Goal: Feedback & Contribution: Leave review/rating

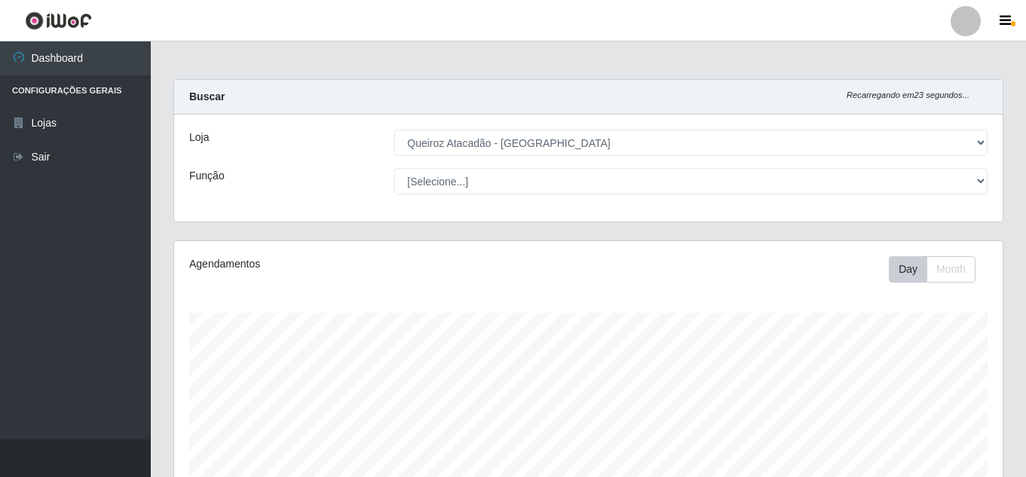
select select "225"
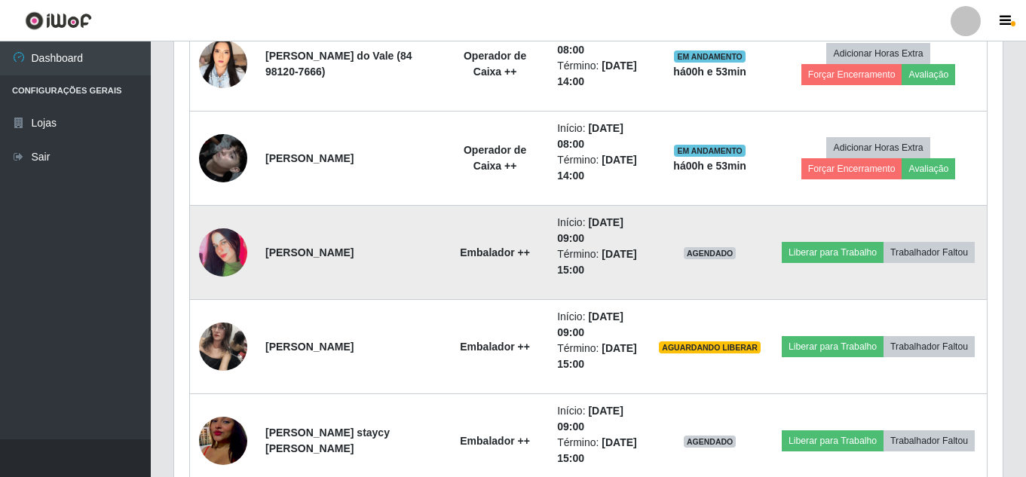
scroll to position [1085, 0]
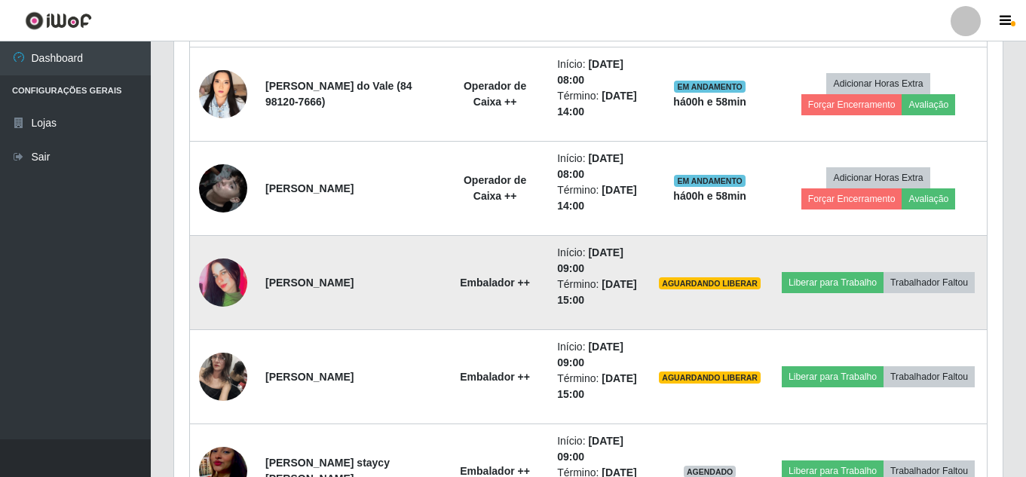
drag, startPoint x: 623, startPoint y: 266, endPoint x: 602, endPoint y: 277, distance: 24.3
click at [602, 276] on li "Início: [DATE] 09:00" at bounding box center [599, 261] width 84 height 32
click at [602, 277] on li "Término: [DATE] 15:00" at bounding box center [599, 293] width 84 height 32
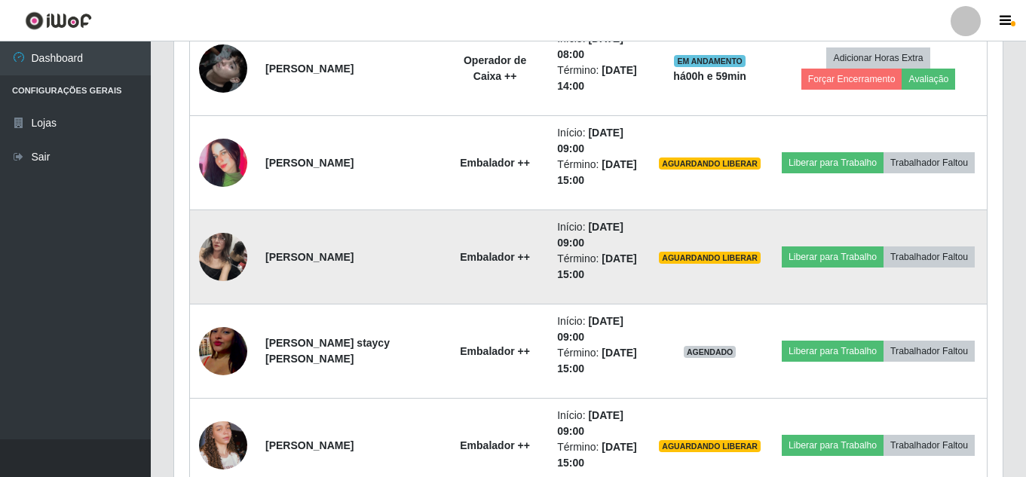
scroll to position [1236, 0]
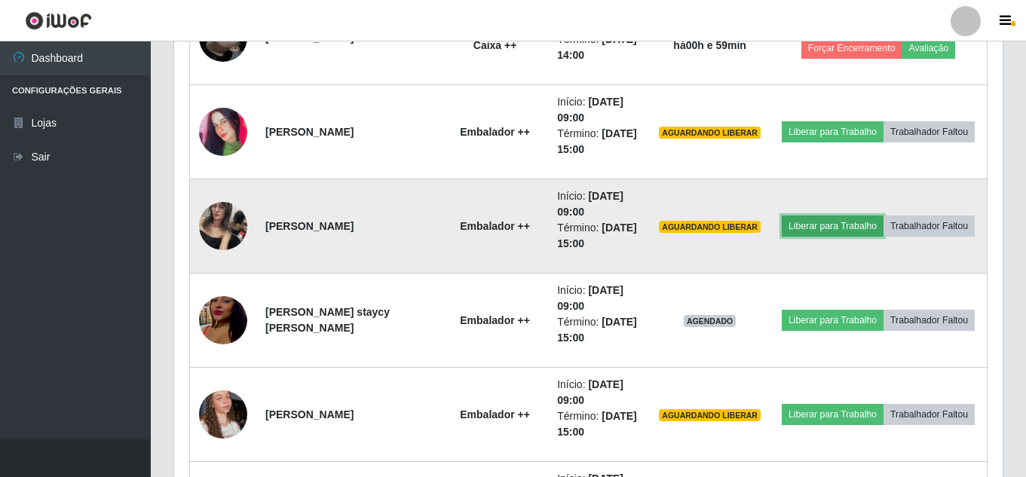
click at [878, 216] on button "Liberar para Trabalho" at bounding box center [833, 226] width 102 height 21
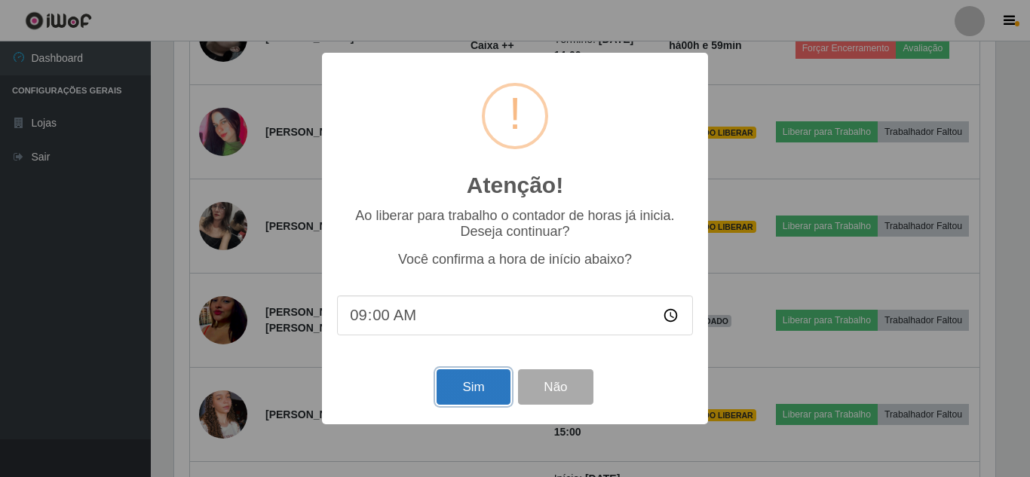
click at [470, 393] on button "Sim" at bounding box center [472, 386] width 73 height 35
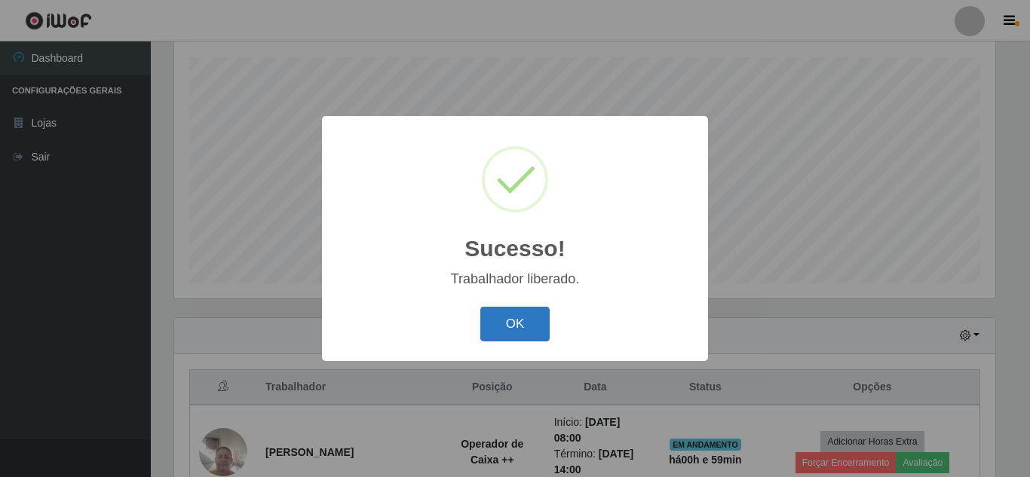
click at [540, 324] on button "OK" at bounding box center [515, 324] width 70 height 35
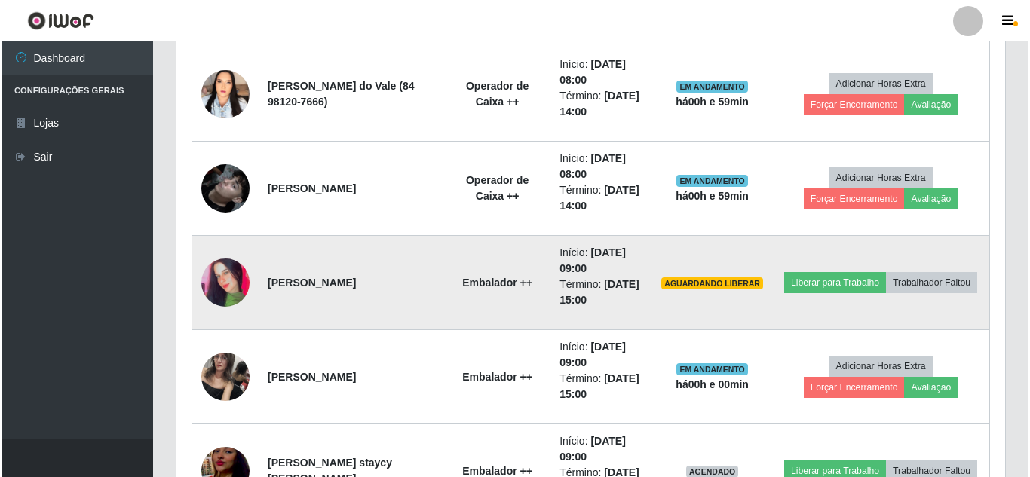
scroll to position [1160, 0]
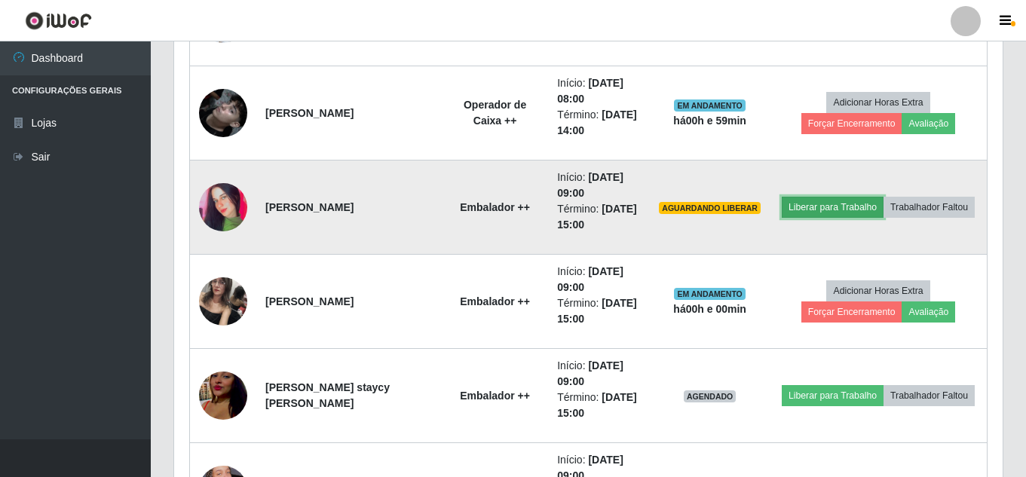
click at [879, 197] on button "Liberar para Trabalho" at bounding box center [833, 207] width 102 height 21
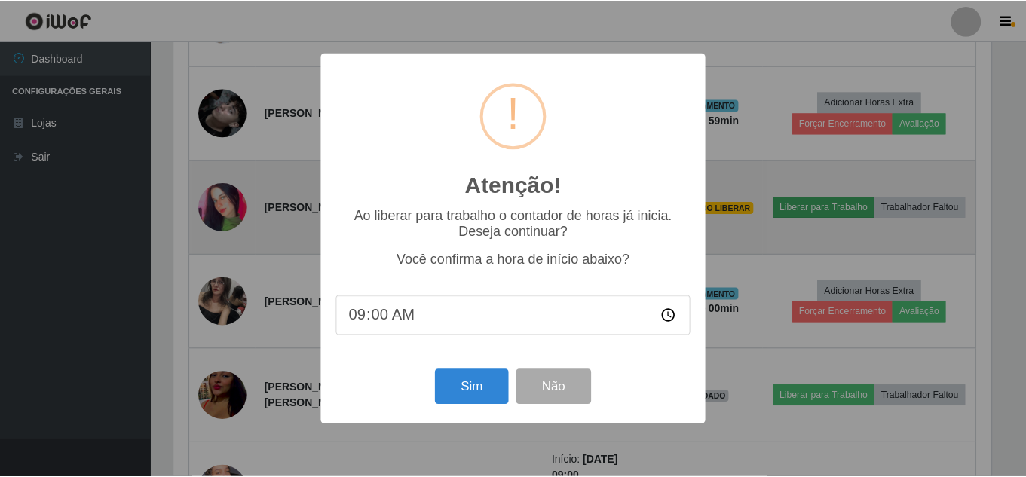
scroll to position [313, 821]
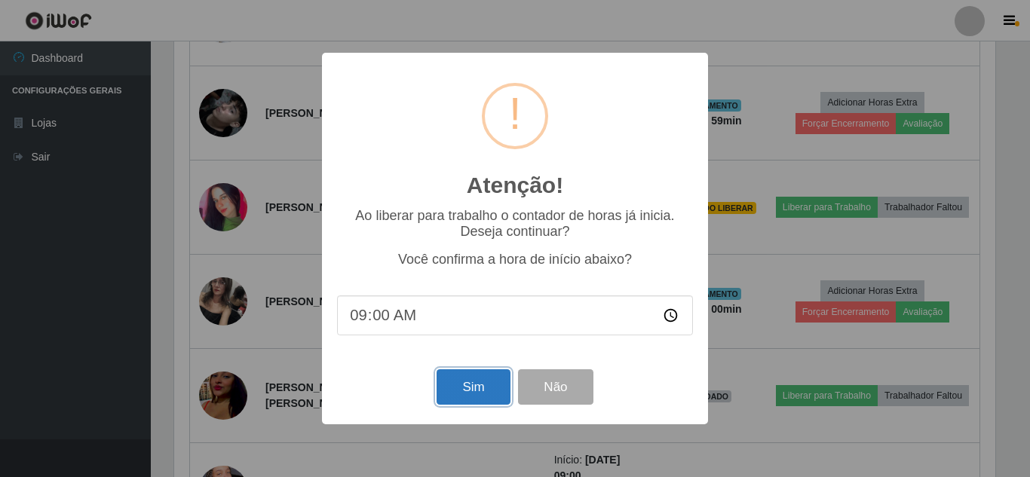
click at [458, 380] on button "Sim" at bounding box center [472, 386] width 73 height 35
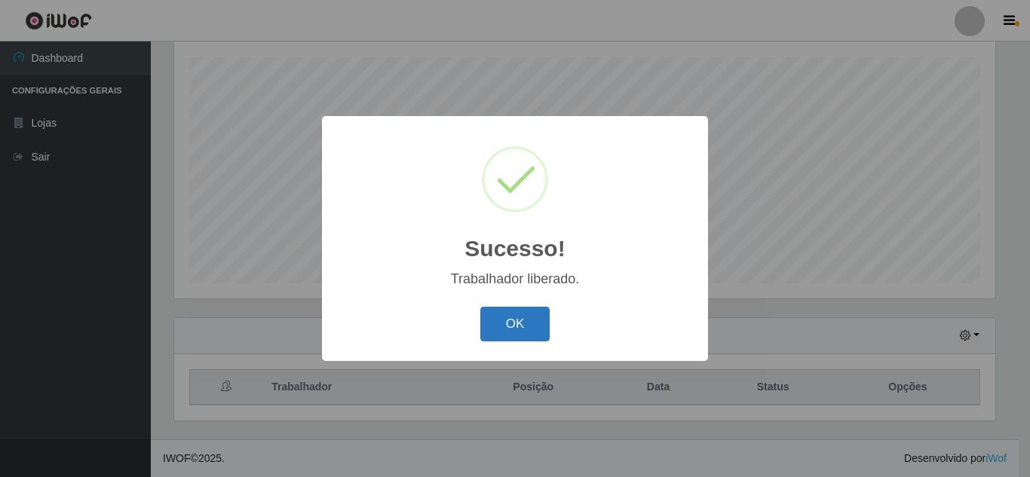
click at [501, 315] on button "OK" at bounding box center [515, 324] width 70 height 35
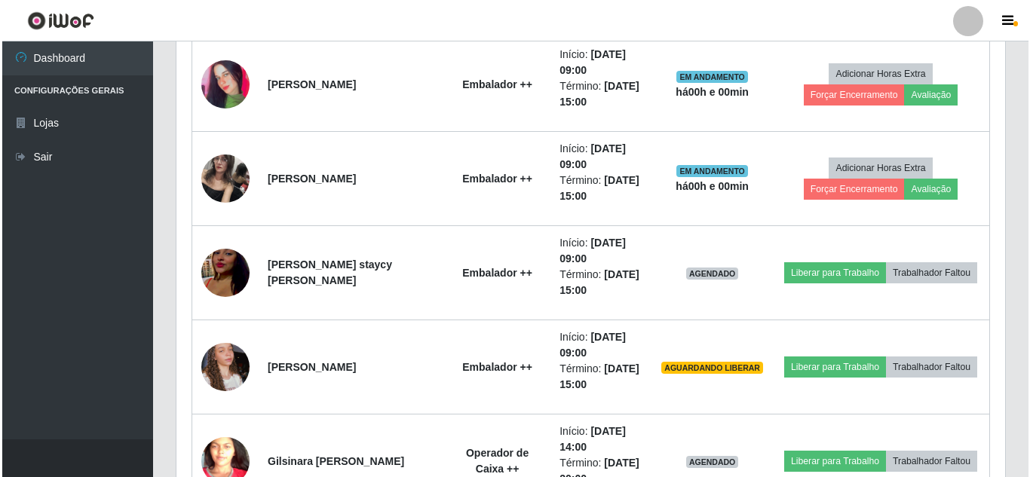
scroll to position [1311, 0]
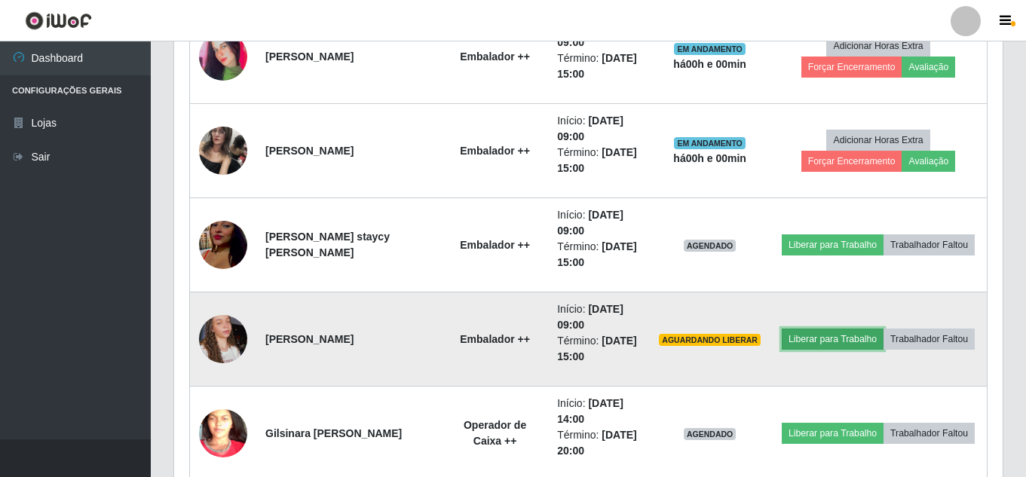
click at [876, 329] on button "Liberar para Trabalho" at bounding box center [833, 339] width 102 height 21
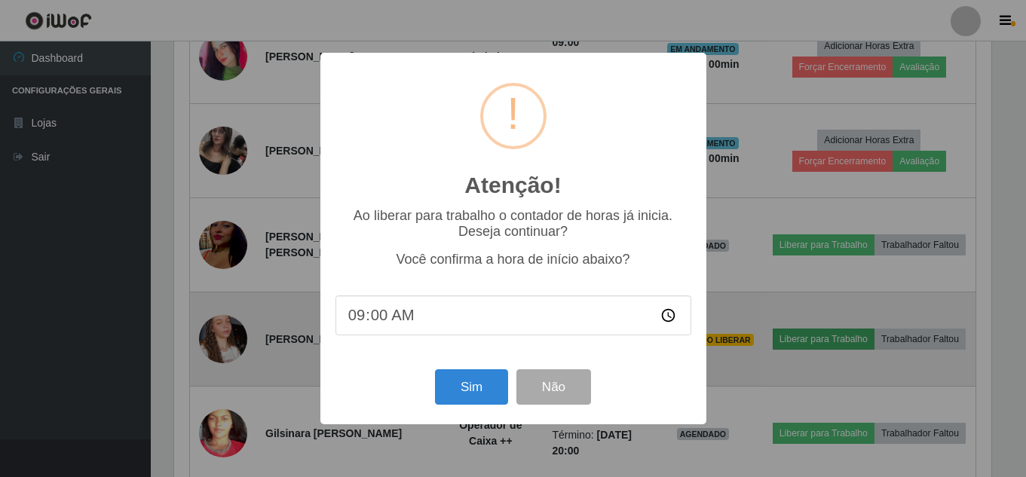
scroll to position [313, 821]
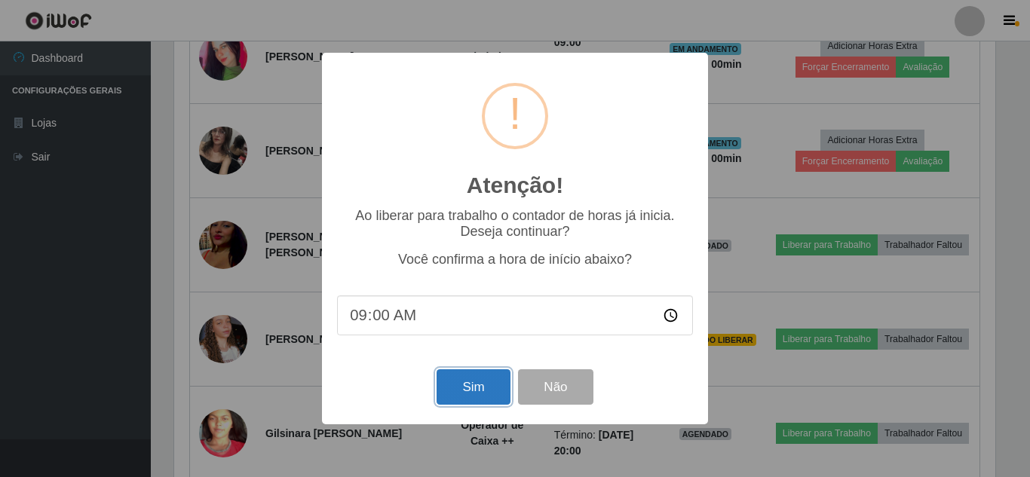
click at [494, 387] on button "Sim" at bounding box center [472, 386] width 73 height 35
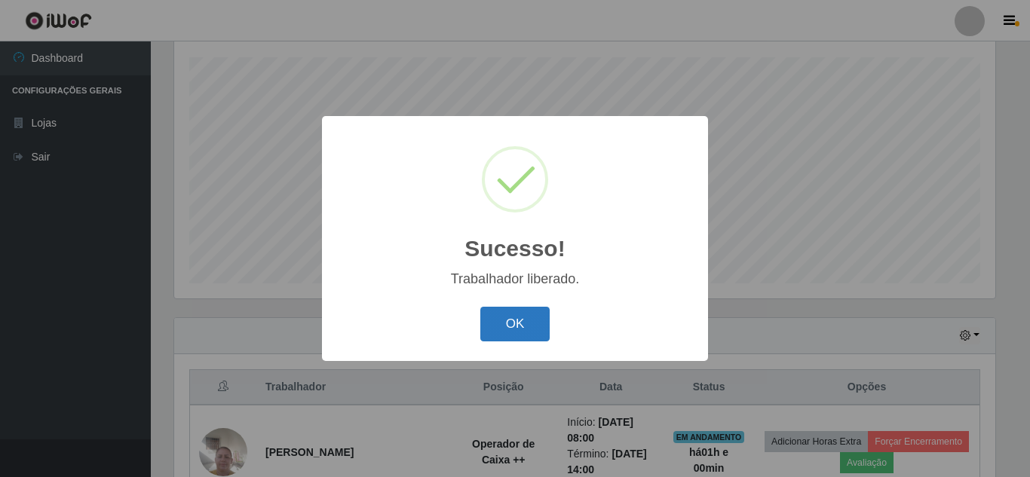
click at [525, 327] on button "OK" at bounding box center [515, 324] width 70 height 35
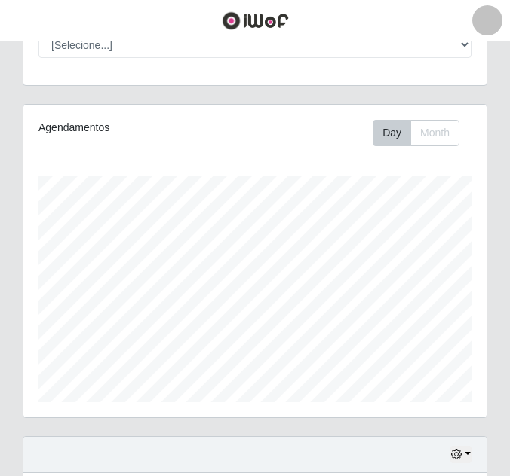
scroll to position [313, 463]
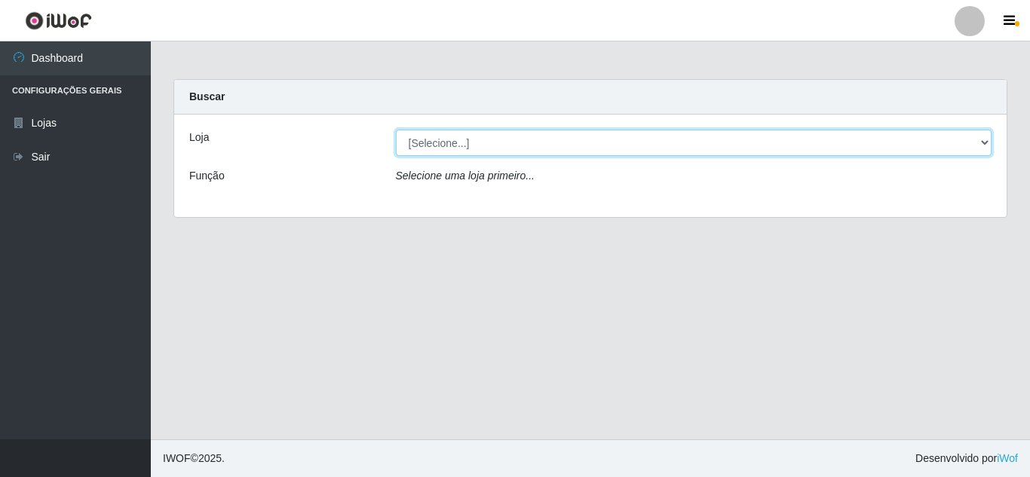
click at [478, 149] on select "[Selecione...] Queiroz Atacadão - Mossoró" at bounding box center [694, 143] width 596 height 26
select select "225"
click at [396, 130] on select "[Selecione...] Queiroz Atacadão - Mossoró" at bounding box center [694, 143] width 596 height 26
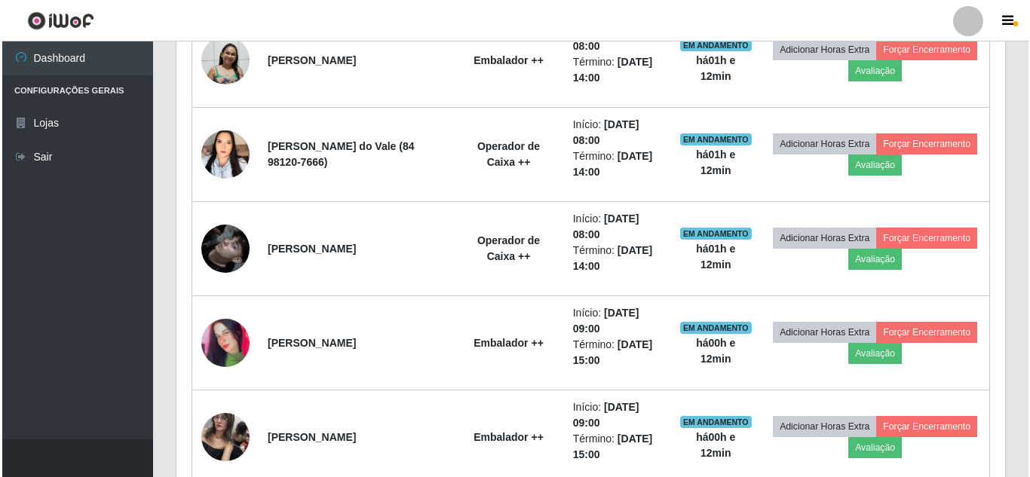
scroll to position [1055, 0]
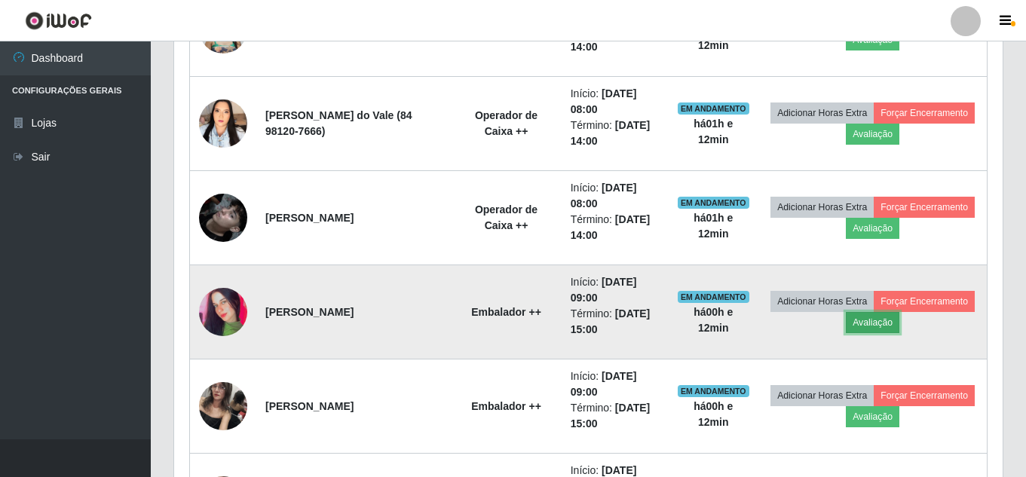
click at [899, 329] on button "Avaliação" at bounding box center [873, 322] width 54 height 21
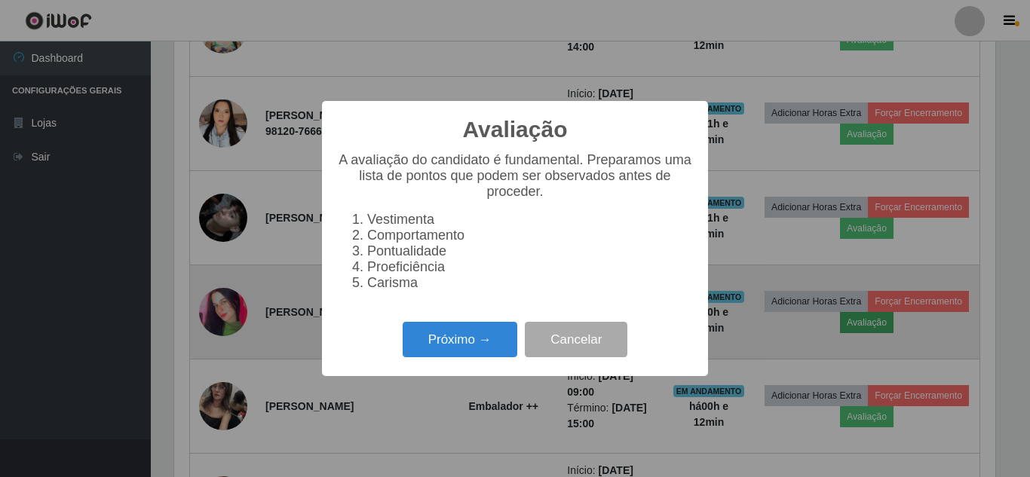
scroll to position [313, 821]
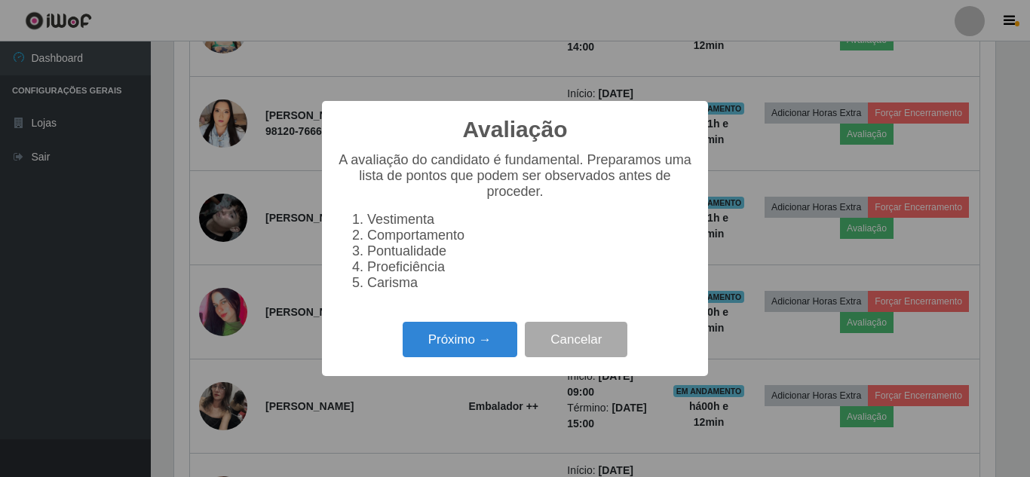
click at [424, 239] on li "Comportamento" at bounding box center [530, 236] width 326 height 16
click at [469, 234] on li "Comportamento" at bounding box center [530, 236] width 326 height 16
click at [455, 347] on button "Próximo →" at bounding box center [460, 339] width 115 height 35
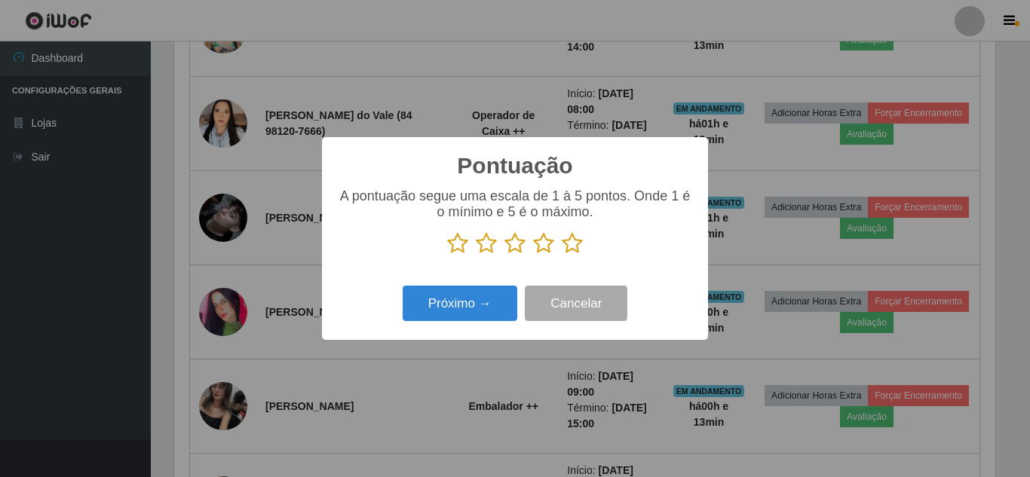
scroll to position [753556, 753048]
click at [453, 244] on icon at bounding box center [457, 243] width 21 height 23
click at [447, 255] on input "radio" at bounding box center [447, 255] width 0 height 0
click at [454, 302] on button "Próximo →" at bounding box center [460, 303] width 115 height 35
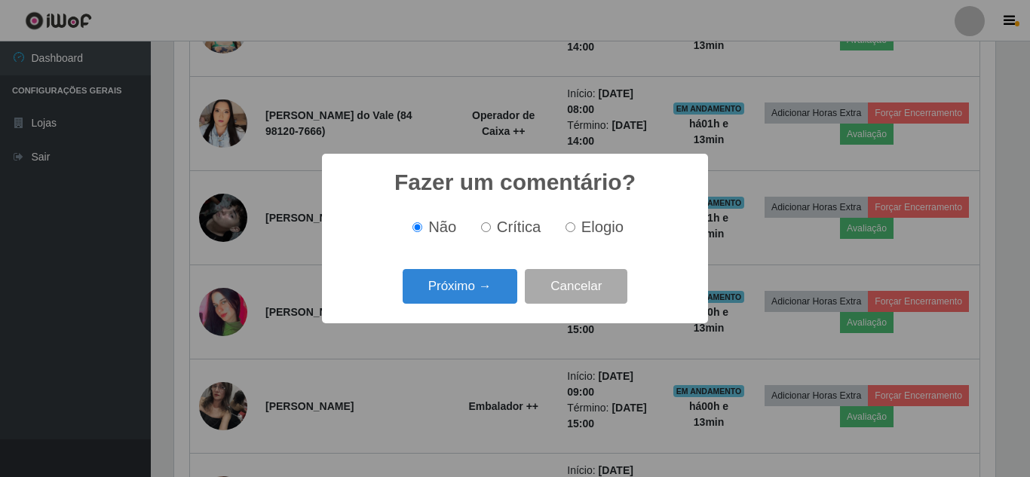
click at [485, 229] on input "Crítica" at bounding box center [486, 227] width 10 height 10
radio input "true"
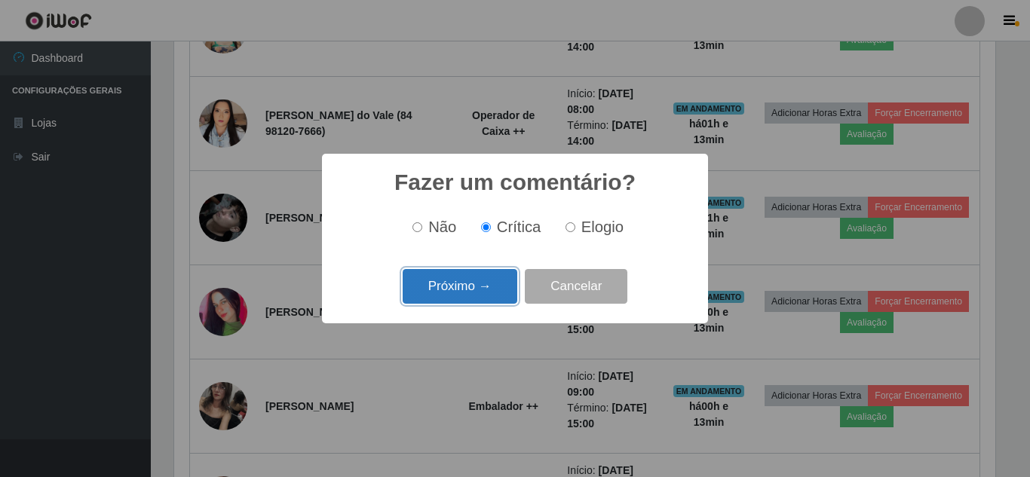
click at [473, 293] on button "Próximo →" at bounding box center [460, 286] width 115 height 35
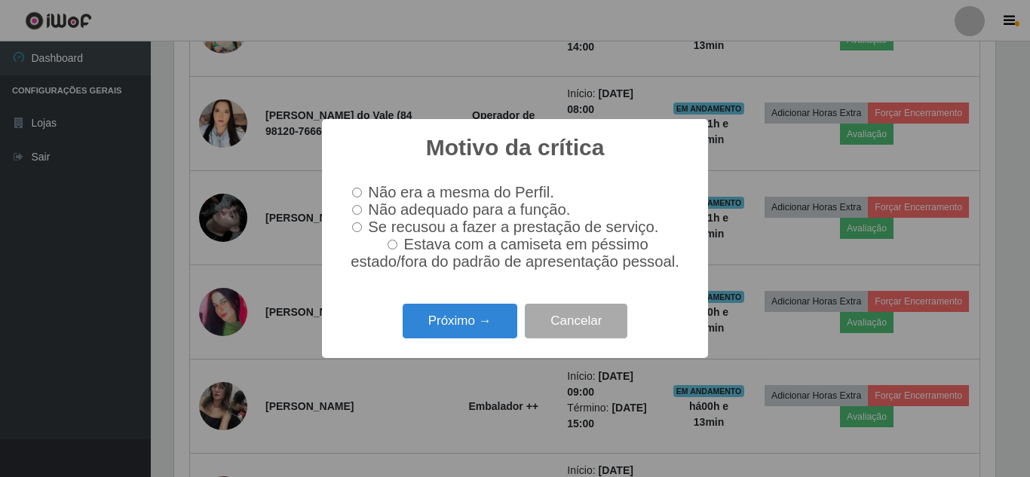
click at [360, 208] on input "Não adequado para a função." at bounding box center [357, 210] width 10 height 10
radio input "true"
click at [476, 326] on button "Próximo →" at bounding box center [460, 321] width 115 height 35
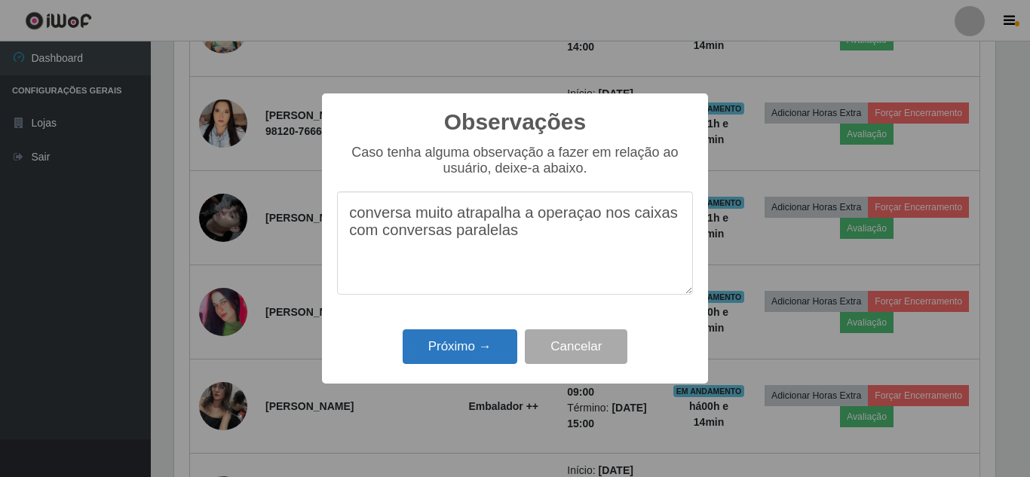
type textarea "conversa muito atrapalha a operaçao nos caixas com conversas paralelas"
click at [467, 351] on button "Próximo →" at bounding box center [460, 346] width 115 height 35
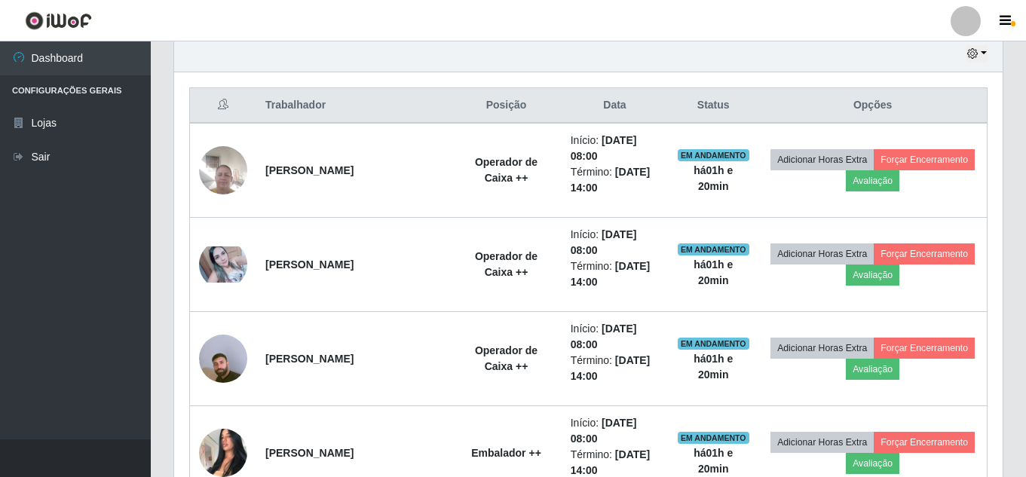
scroll to position [528, 0]
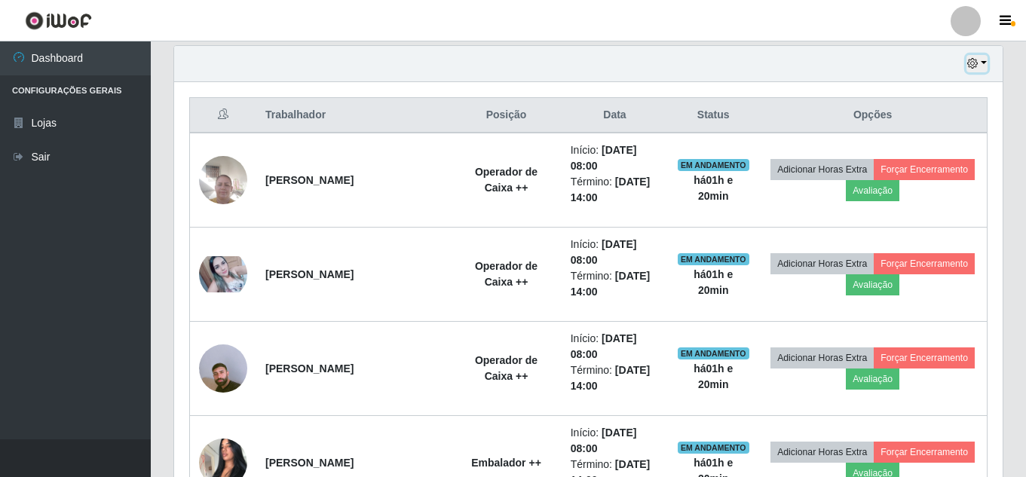
click at [972, 60] on icon "button" at bounding box center [972, 63] width 11 height 11
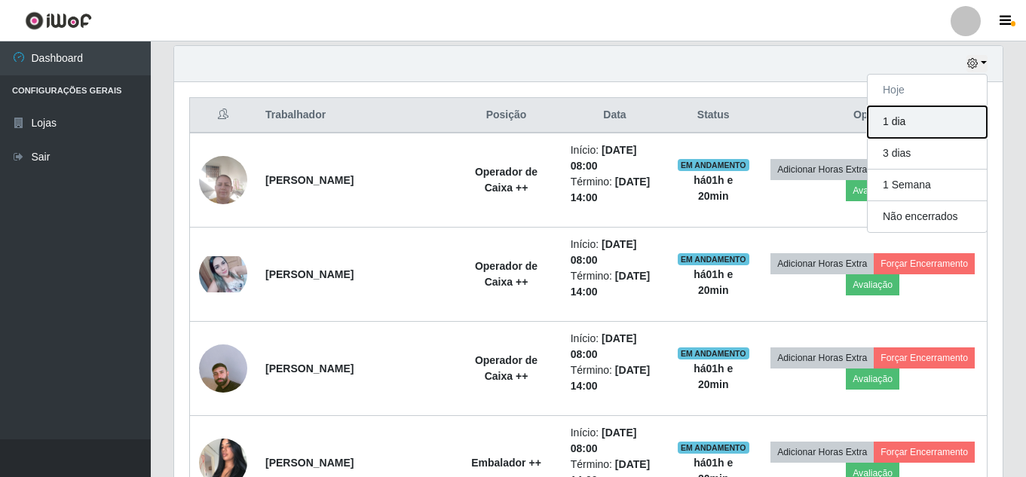
click at [921, 128] on button "1 dia" at bounding box center [927, 122] width 119 height 32
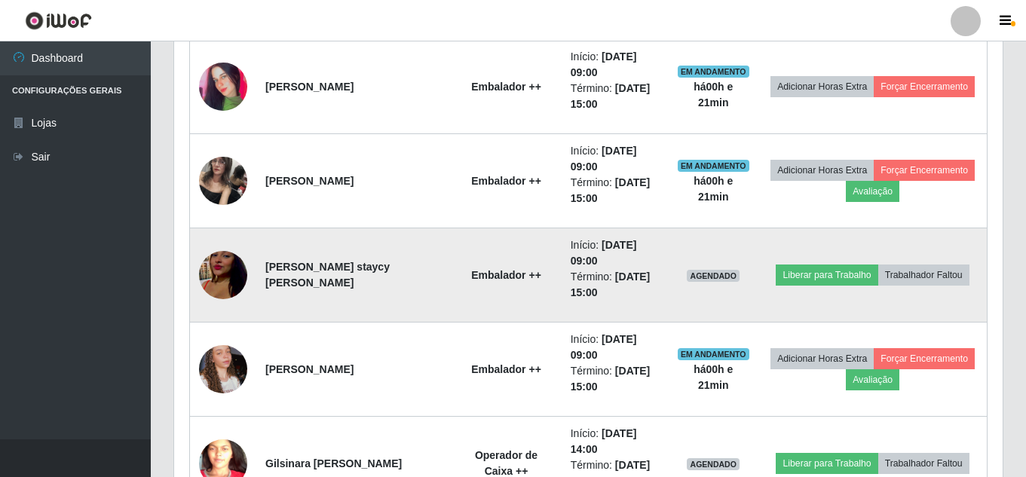
scroll to position [1282, 0]
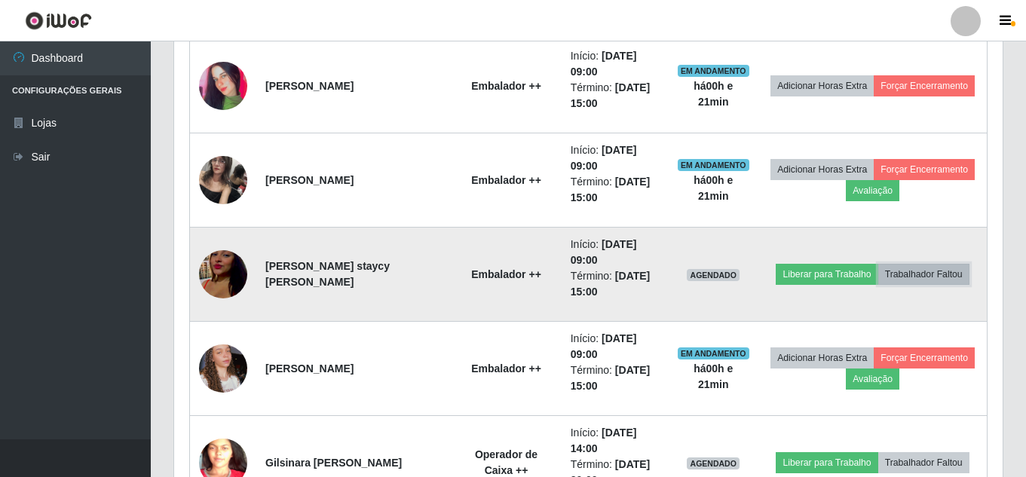
click at [878, 285] on button "Trabalhador Faltou" at bounding box center [923, 274] width 91 height 21
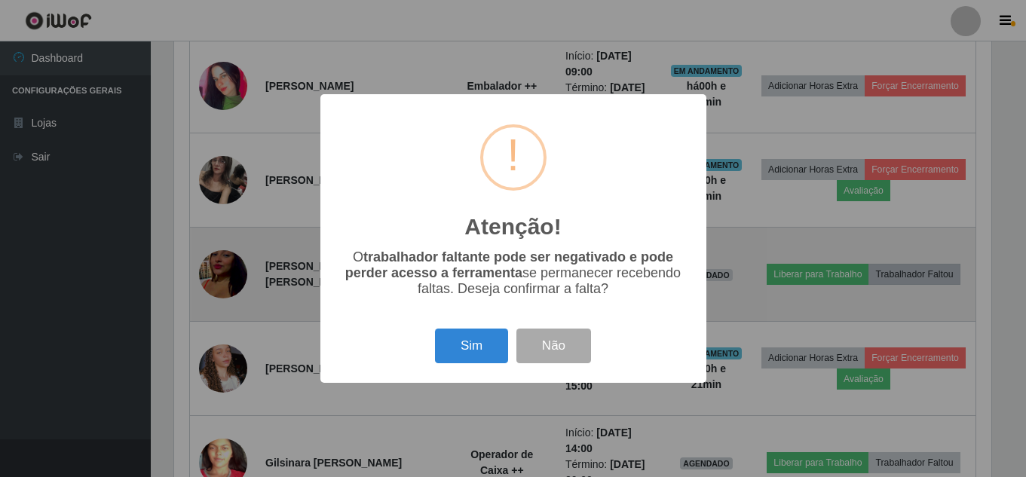
scroll to position [313, 821]
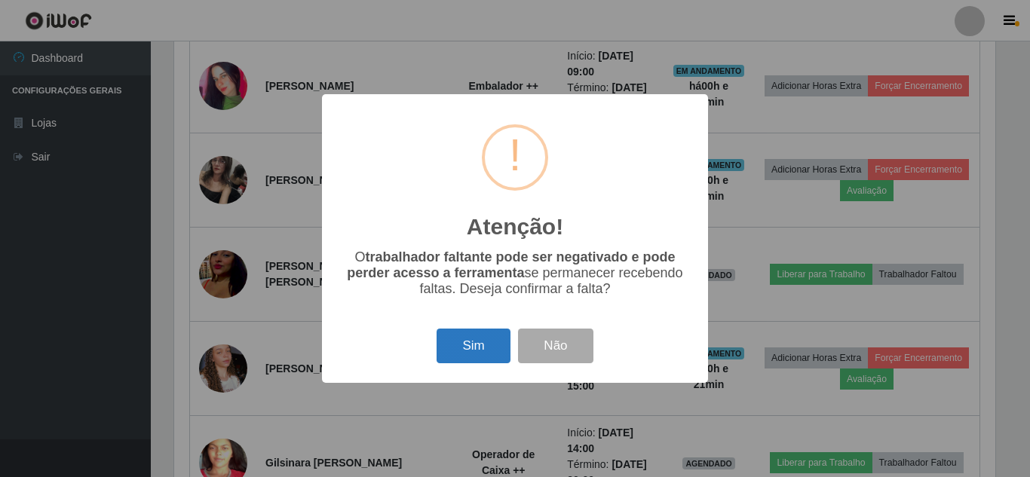
click at [470, 345] on button "Sim" at bounding box center [472, 346] width 73 height 35
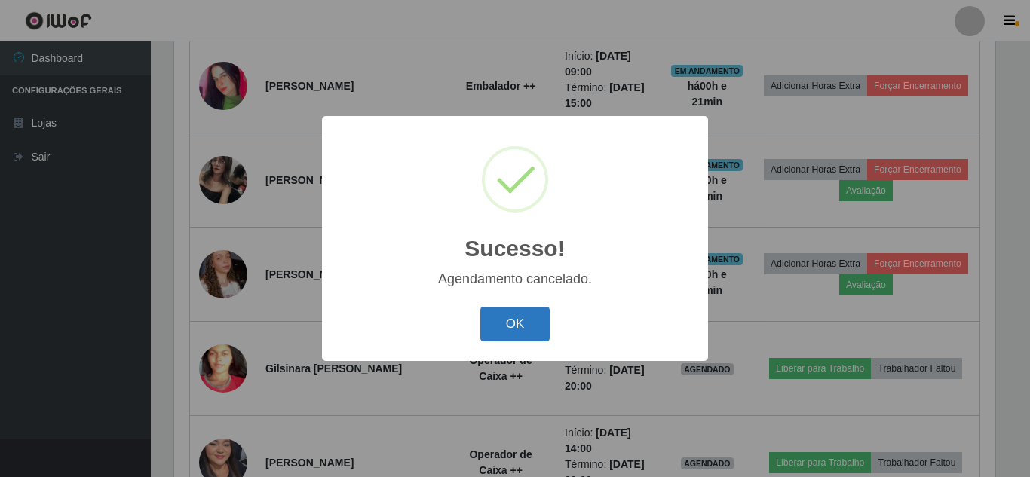
click at [507, 327] on button "OK" at bounding box center [515, 324] width 70 height 35
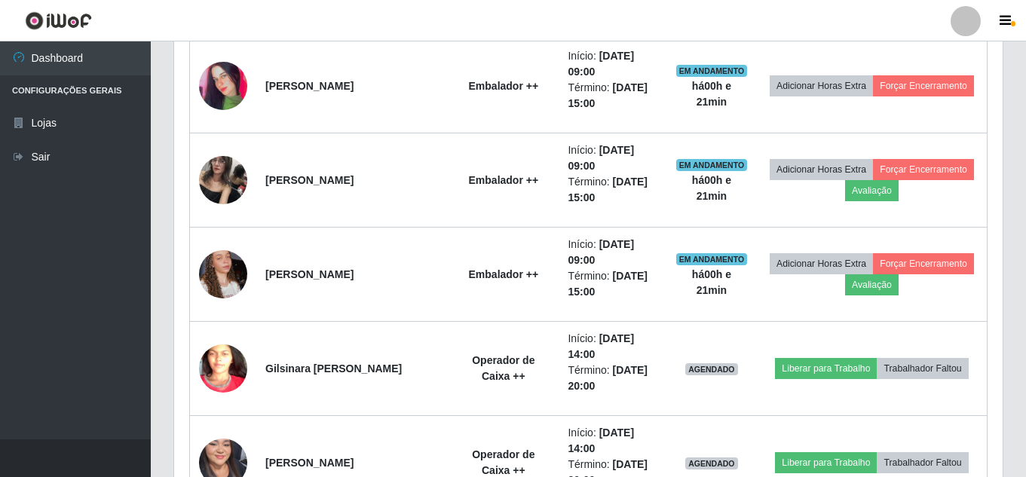
scroll to position [313, 829]
